Goal: Information Seeking & Learning: Find specific fact

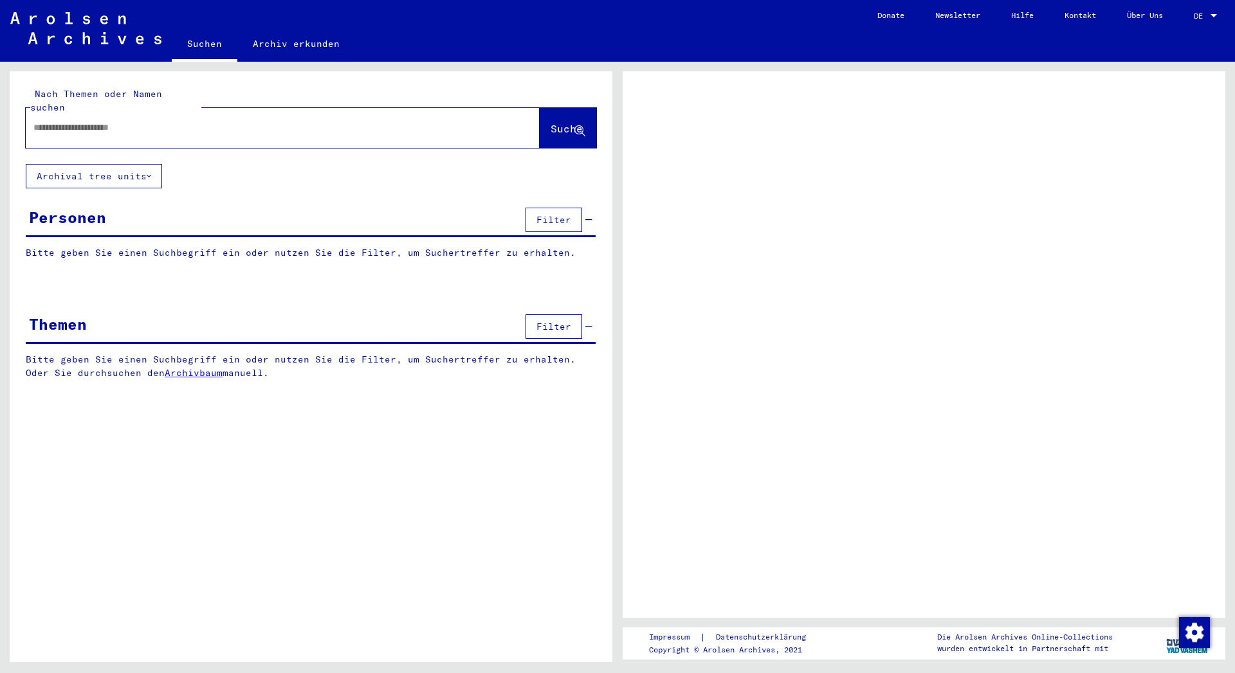
click at [132, 113] on div at bounding box center [267, 127] width 483 height 29
click at [122, 121] on input "text" at bounding box center [270, 128] width 475 height 14
type input "******"
click at [550, 122] on span "Suche" at bounding box center [566, 128] width 32 height 13
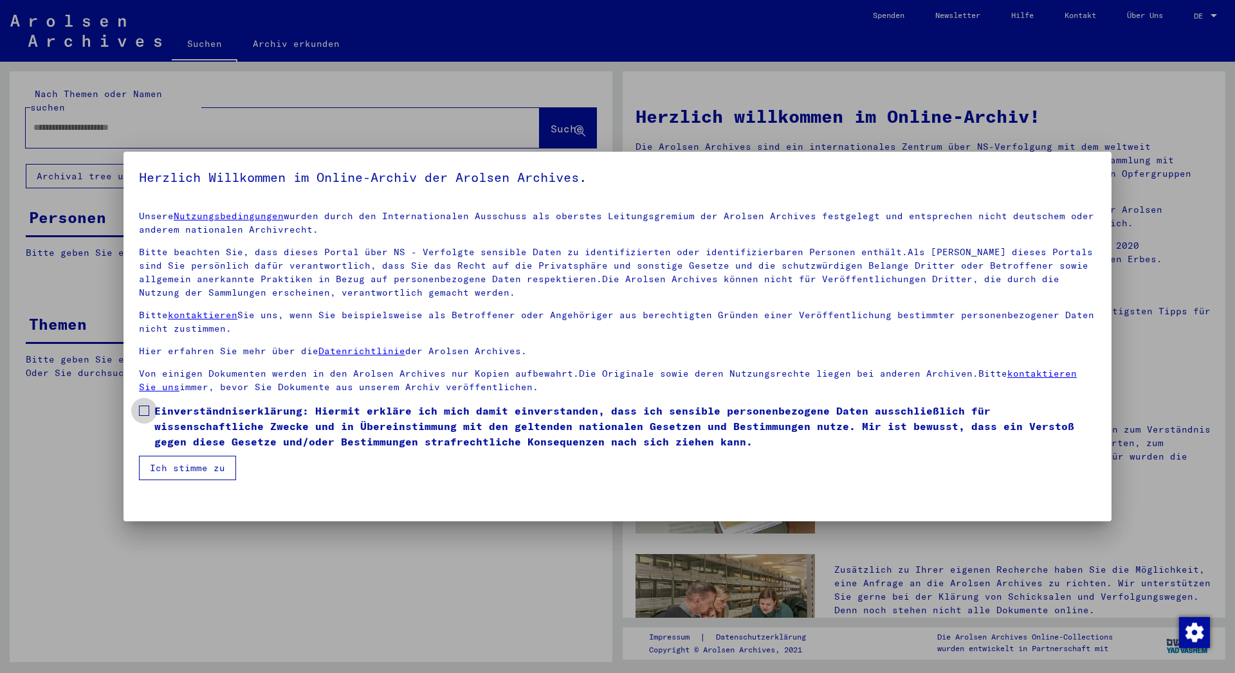
click at [143, 412] on span at bounding box center [144, 411] width 10 height 10
click at [177, 465] on button "Ich stimme zu" at bounding box center [187, 468] width 97 height 24
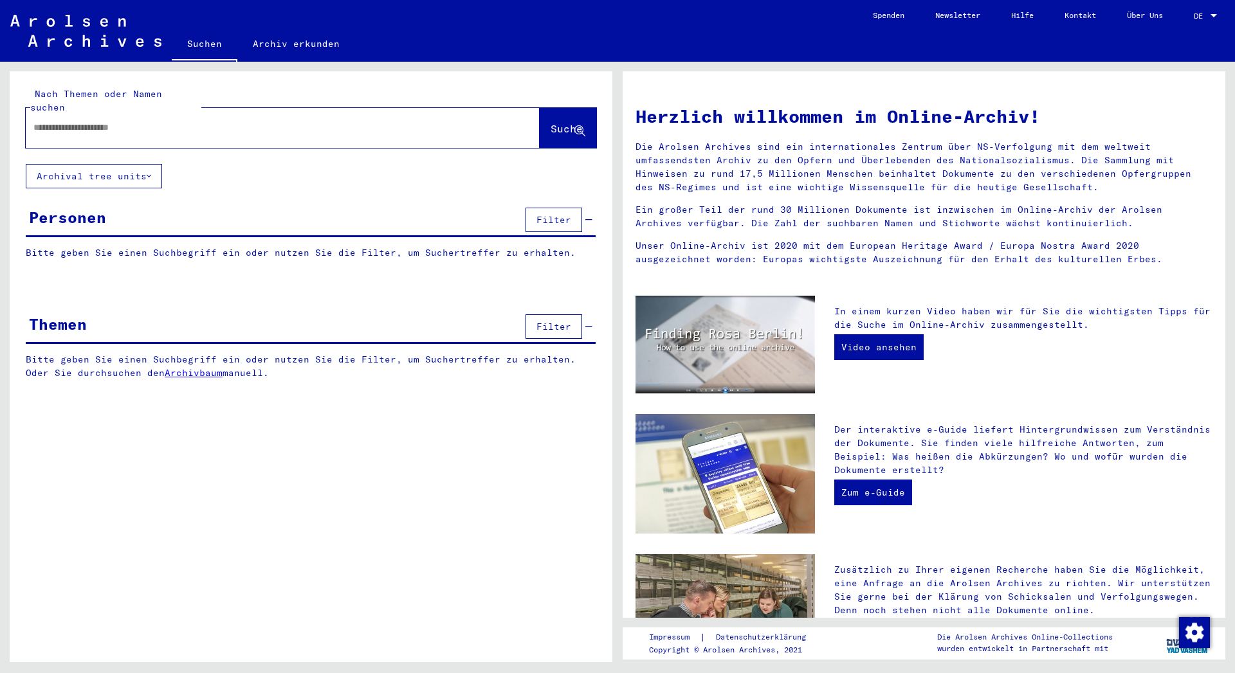
click at [91, 121] on input "text" at bounding box center [266, 128] width 467 height 14
type input "**********"
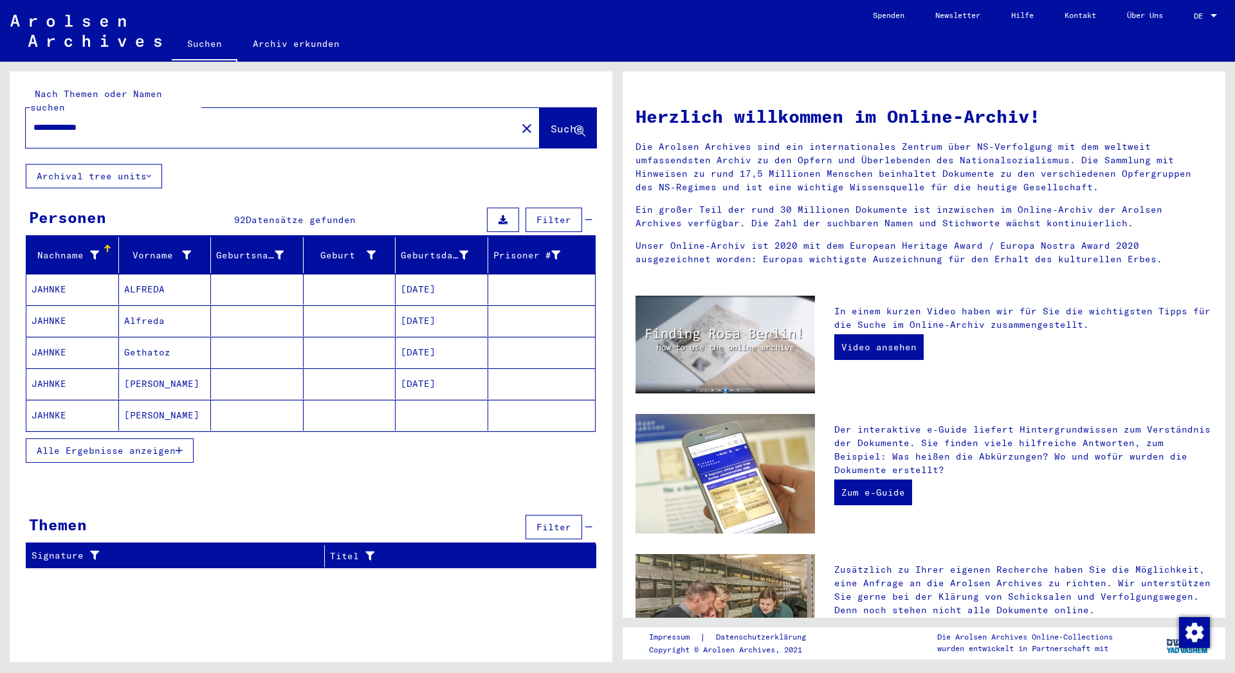
click at [111, 445] on span "Alle Ergebnisse anzeigen" at bounding box center [106, 451] width 139 height 12
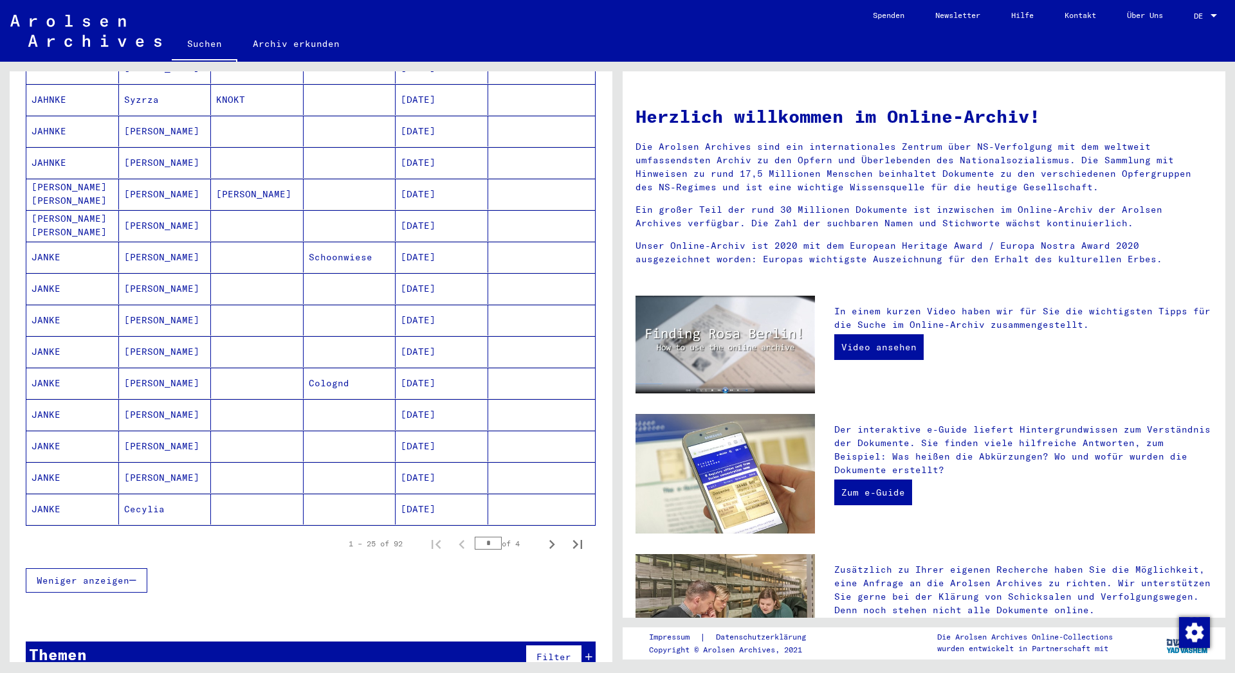
scroll to position [549, 0]
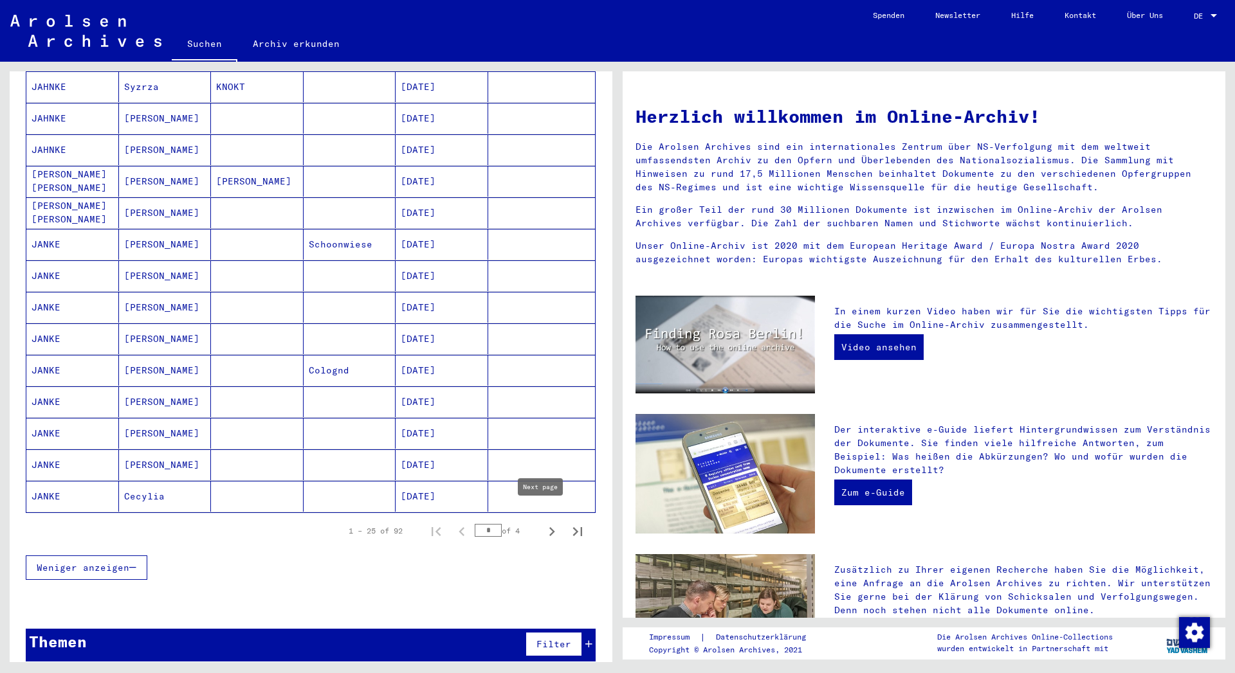
click at [543, 523] on icon "Next page" at bounding box center [552, 532] width 18 height 18
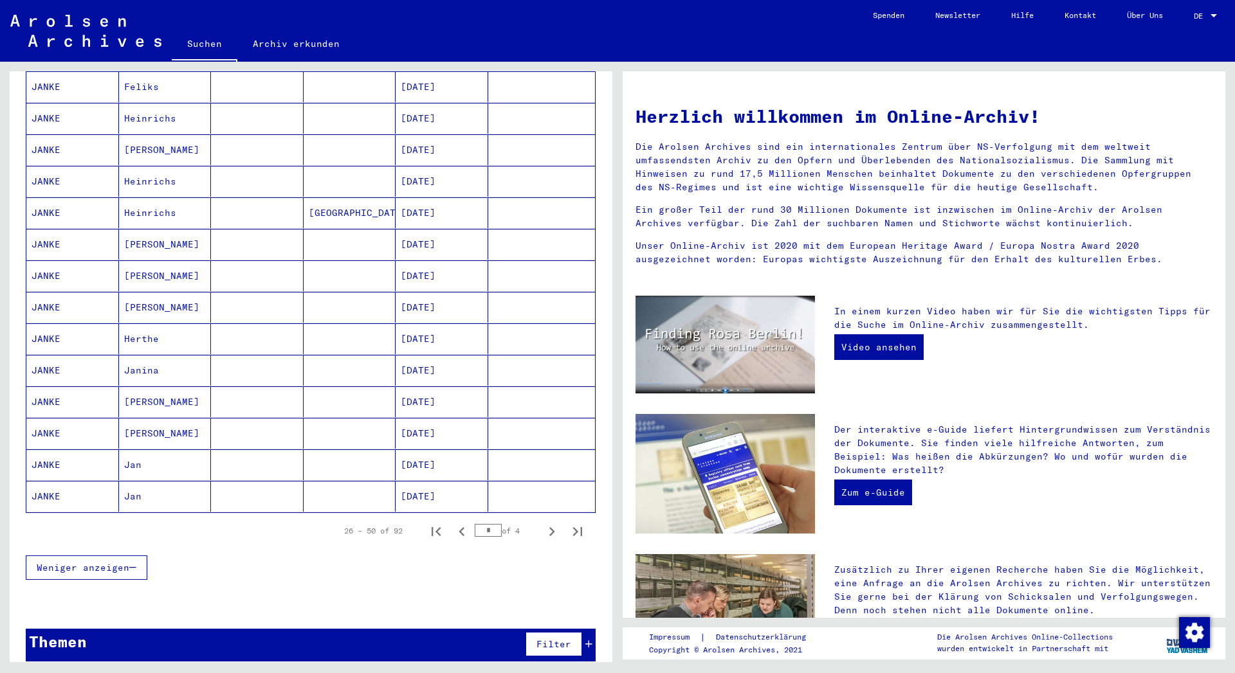
click at [543, 523] on icon "Next page" at bounding box center [552, 532] width 18 height 18
type input "*"
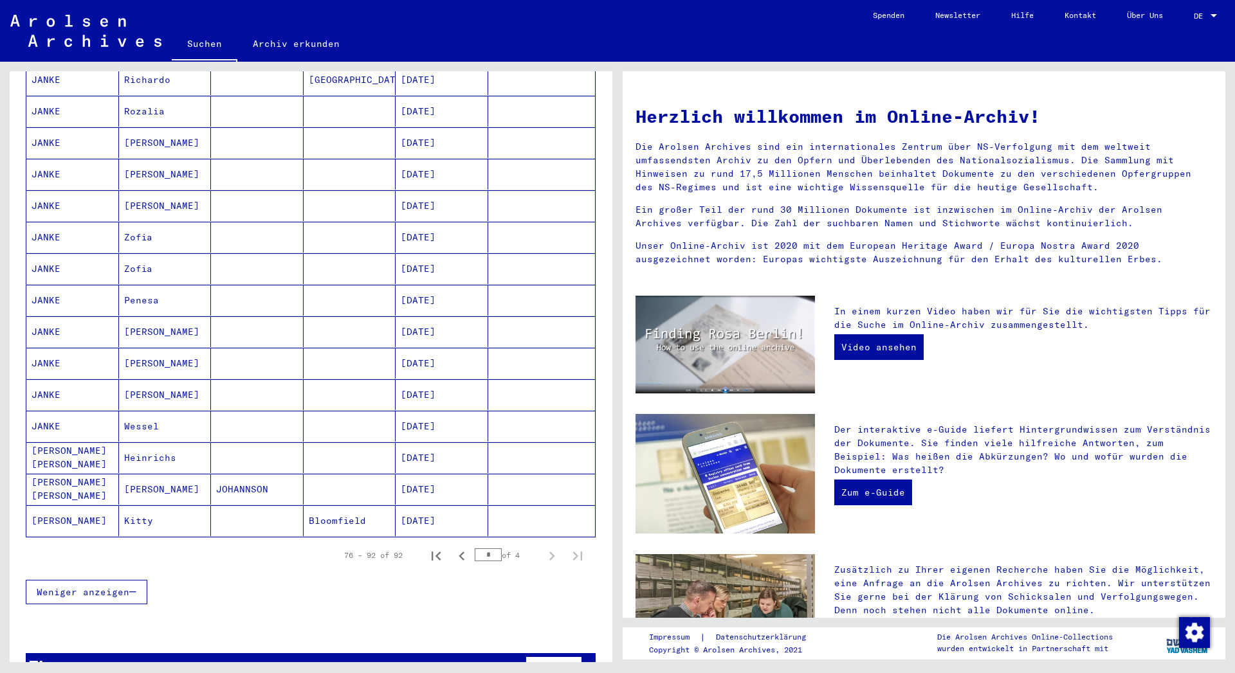
scroll to position [297, 0]
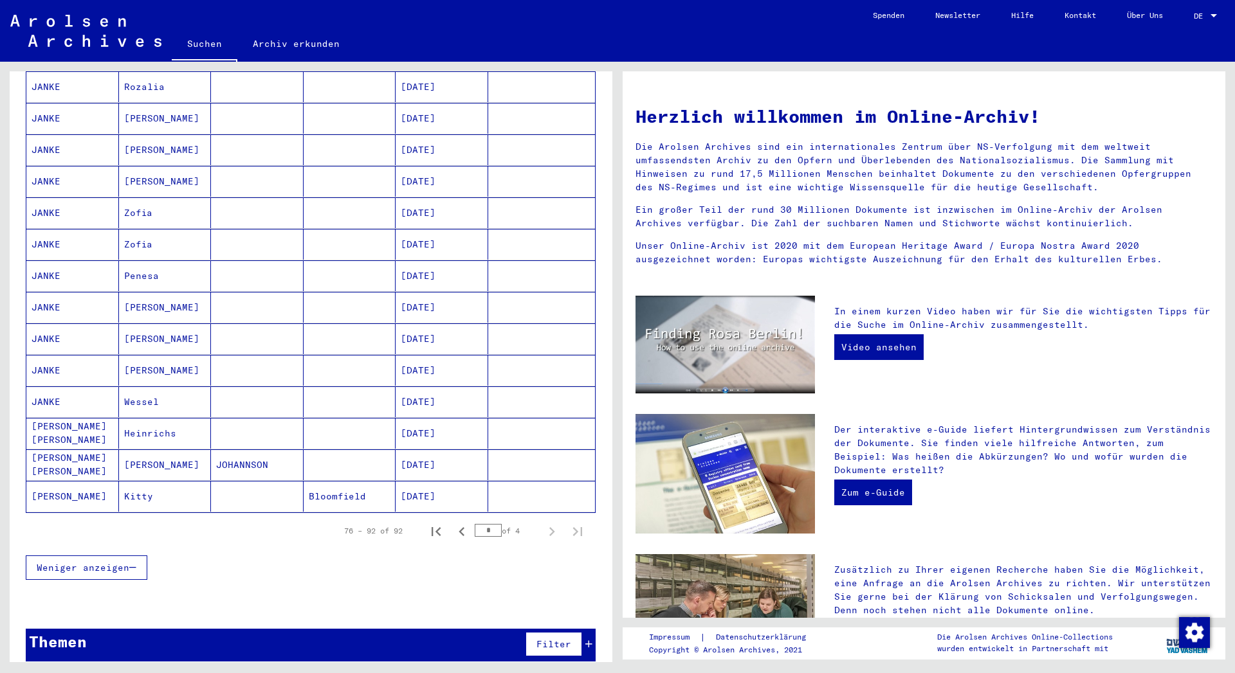
click at [340, 643] on div "Themen Filter" at bounding box center [311, 645] width 570 height 33
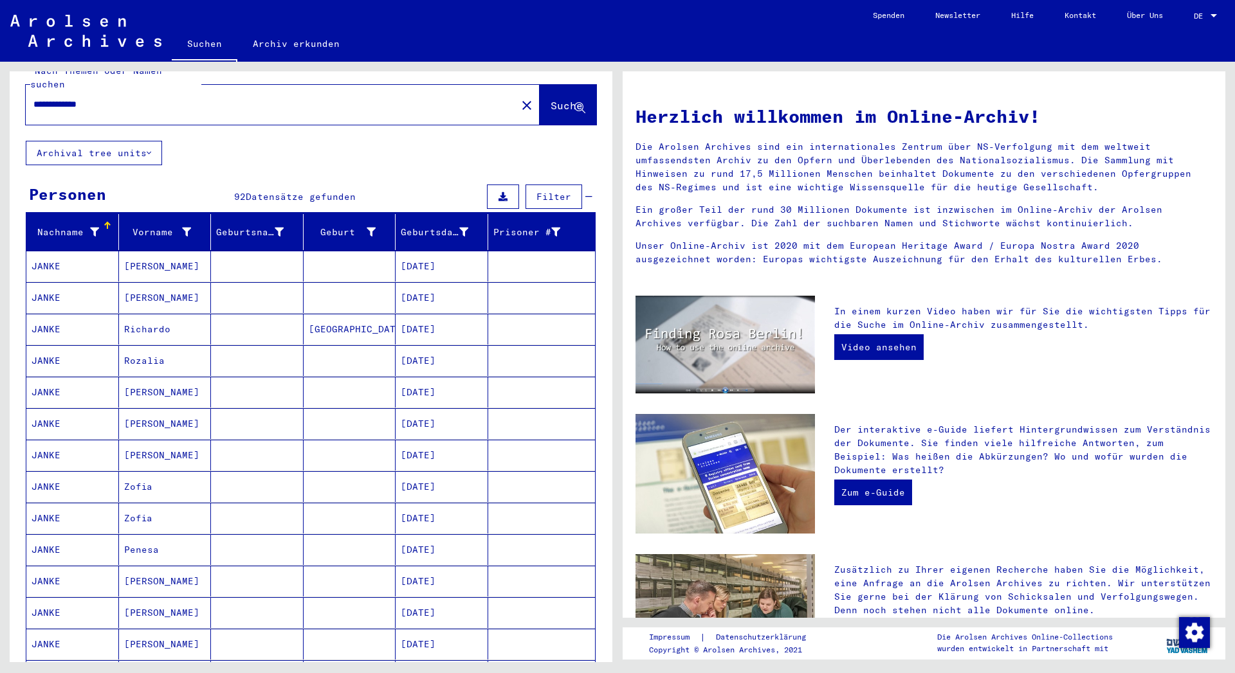
scroll to position [0, 0]
